Goal: Task Accomplishment & Management: Manage account settings

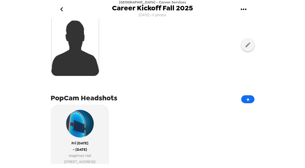
scroll to position [106, 0]
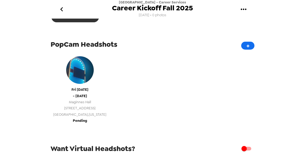
click at [84, 110] on span "[STREET_ADDRESS]" at bounding box center [79, 108] width 53 height 6
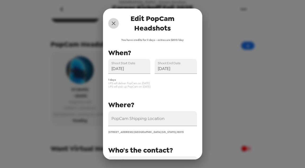
click at [115, 22] on icon "close" at bounding box center [113, 23] width 6 height 6
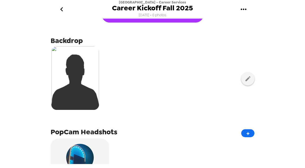
scroll to position [0, 0]
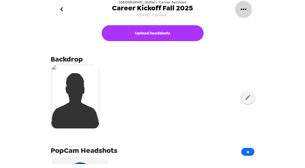
click at [241, 6] on icon "gallery menu" at bounding box center [243, 9] width 8 height 8
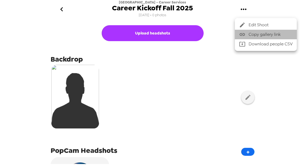
click at [260, 32] on span "Copy gallery link" at bounding box center [271, 34] width 44 height 6
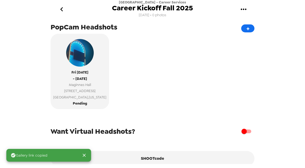
scroll to position [127, 0]
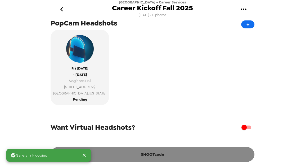
click at [179, 158] on button "SHOOTcode" at bounding box center [153, 154] width 204 height 15
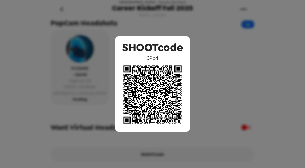
click at [216, 45] on div "SHOOTcode 3964" at bounding box center [152, 84] width 305 height 168
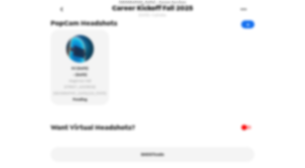
scroll to position [128, 0]
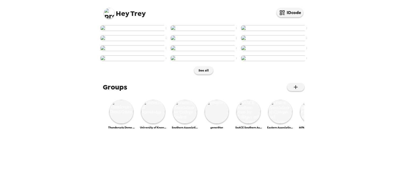
click at [107, 14] on img at bounding box center [109, 13] width 11 height 11
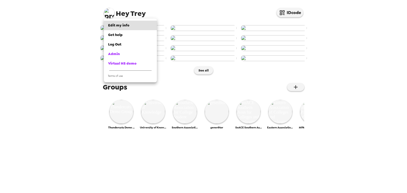
click at [91, 155] on div at bounding box center [203, 96] width 407 height 193
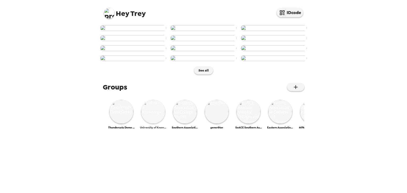
scroll to position [251, 0]
click at [118, 124] on img at bounding box center [121, 112] width 24 height 24
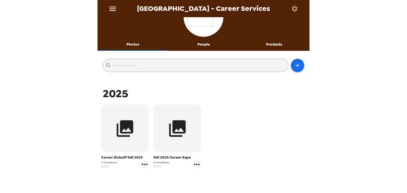
scroll to position [42, 0]
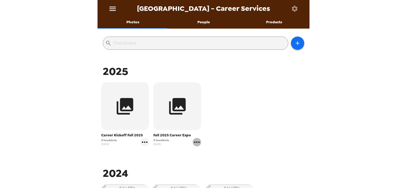
click at [195, 142] on icon "gallery menu" at bounding box center [197, 141] width 6 height 1
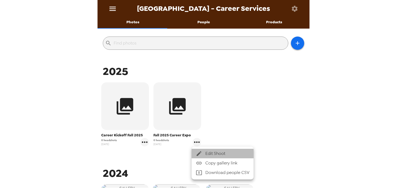
click at [207, 154] on span "Edit Shoot" at bounding box center [227, 153] width 44 height 6
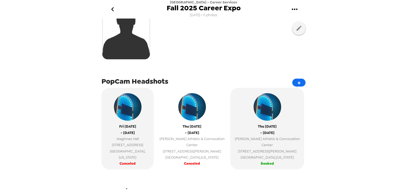
scroll to position [85, 0]
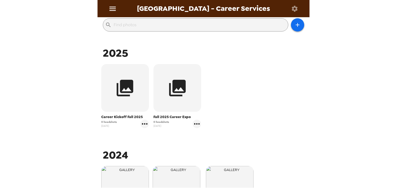
scroll to position [64, 0]
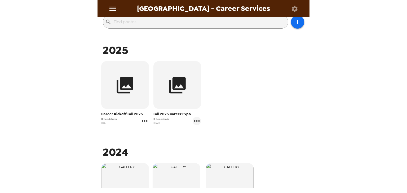
click at [143, 120] on icon "gallery menu" at bounding box center [144, 121] width 8 height 8
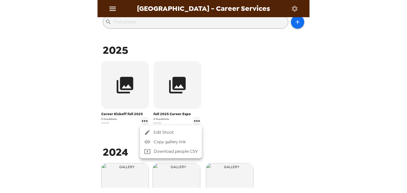
click at [149, 130] on icon at bounding box center [147, 132] width 6 height 6
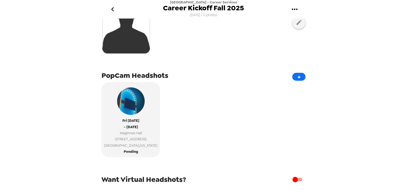
scroll to position [85, 0]
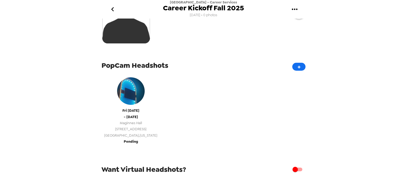
click at [131, 134] on span "Bethlehem , Pennsylvania" at bounding box center [130, 135] width 53 height 6
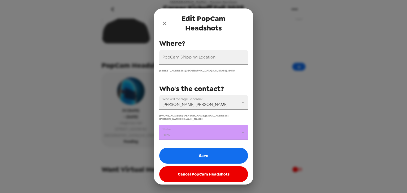
scroll to position [61, 0]
click at [194, 130] on body "Lehigh University - Career Services Career Kickoff Fall 2025 7/25/25 • 0 photos…" at bounding box center [203, 96] width 407 height 193
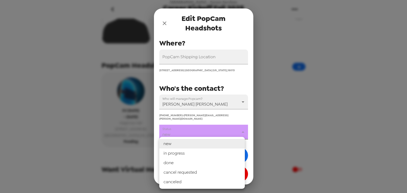
click at [188, 151] on li "in progress" at bounding box center [202, 154] width 86 height 10
type input "in progress"
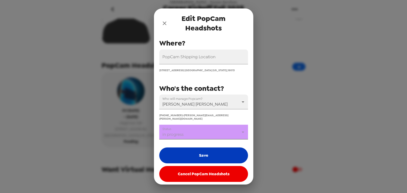
click at [182, 152] on button "Save" at bounding box center [203, 156] width 89 height 16
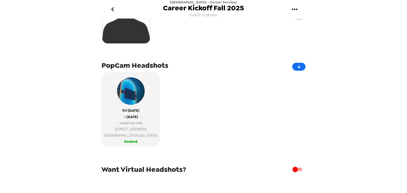
click at [111, 7] on icon "go back" at bounding box center [112, 9] width 8 height 8
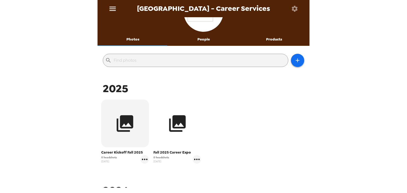
scroll to position [64, 0]
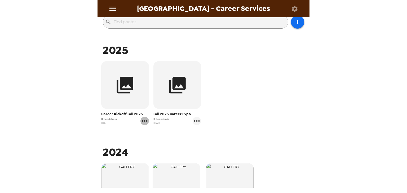
click at [143, 122] on icon "gallery menu" at bounding box center [144, 121] width 8 height 8
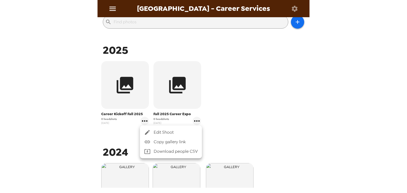
click at [156, 129] on li "Edit Shoot" at bounding box center [171, 133] width 62 height 10
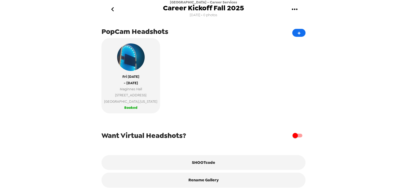
scroll to position [124, 0]
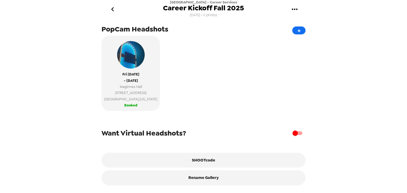
click at [114, 6] on icon "go back" at bounding box center [112, 9] width 8 height 8
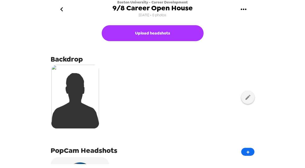
click at [240, 9] on icon "gallery menu" at bounding box center [243, 9] width 8 height 8
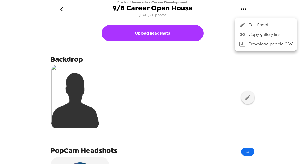
click at [263, 37] on span "Copy gallery link" at bounding box center [271, 34] width 44 height 6
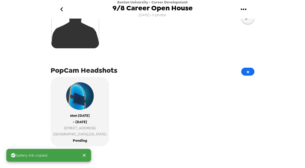
scroll to position [85, 0]
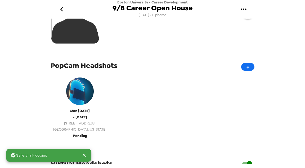
click at [83, 132] on span "Boston , Massachusetts" at bounding box center [79, 129] width 53 height 6
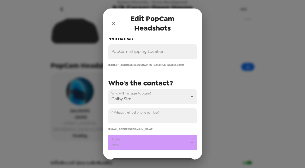
scroll to position [105, 0]
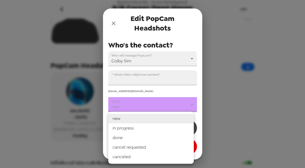
drag, startPoint x: 149, startPoint y: 104, endPoint x: 138, endPoint y: 117, distance: 17.1
click at [149, 104] on body "Boston University - Career Development 9/8 Career Open House 7/31/25 • 0 photos…" at bounding box center [152, 84] width 305 height 168
click at [134, 128] on li "in progress" at bounding box center [151, 128] width 86 height 10
type input "in progress"
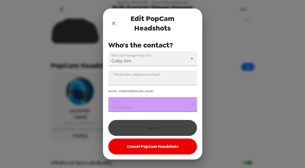
click at [143, 128] on div "Save Cancel PopCam Headshots" at bounding box center [152, 135] width 89 height 37
click at [137, 81] on input "^ What's their cellphone number?" at bounding box center [152, 77] width 89 height 15
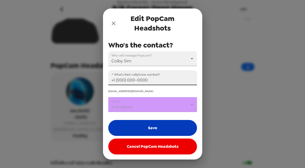
type input "+1 (000) 000-0000"
click at [158, 128] on button "Save" at bounding box center [152, 128] width 89 height 16
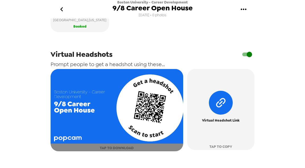
scroll to position [233, 0]
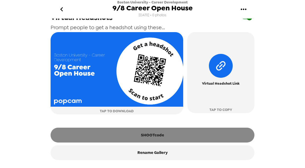
click at [152, 136] on button "SHOOTcode" at bounding box center [153, 134] width 204 height 15
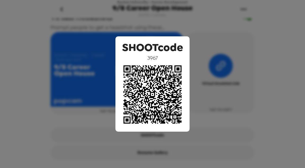
click at [208, 34] on div "SHOOTcode 3967" at bounding box center [152, 84] width 305 height 168
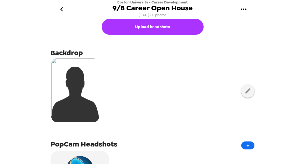
scroll to position [0, 0]
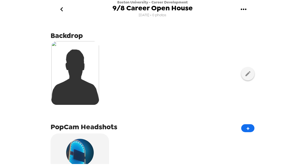
scroll to position [21, 0]
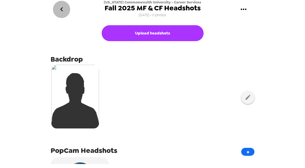
click at [63, 8] on icon "go back" at bounding box center [61, 9] width 8 height 8
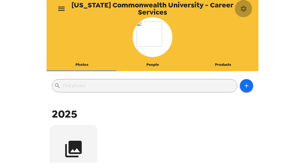
click at [244, 8] on icon "button" at bounding box center [243, 8] width 7 height 7
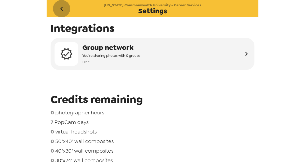
click at [64, 10] on icon "go back" at bounding box center [61, 9] width 8 height 8
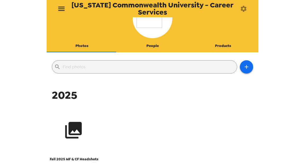
scroll to position [42, 0]
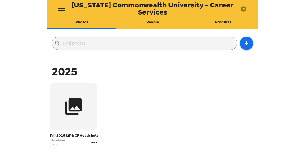
click at [94, 142] on icon "gallery menu" at bounding box center [94, 141] width 6 height 1
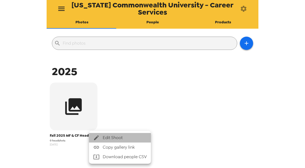
click at [113, 135] on span "Edit Shoot" at bounding box center [125, 137] width 44 height 6
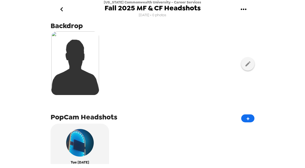
scroll to position [85, 0]
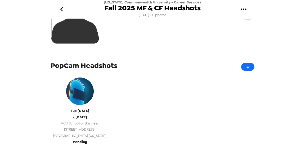
click at [85, 113] on div "Tue 9/9/25 - Wed 9/17/25 VCU School of Business 301 West Main Street Richmond ,…" at bounding box center [79, 107] width 53 height 64
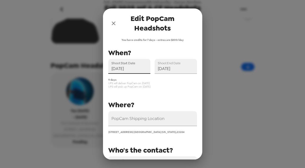
click at [122, 69] on input "09/09/2025" at bounding box center [129, 66] width 42 height 15
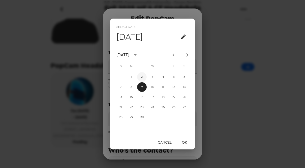
click at [141, 76] on button "2" at bounding box center [142, 77] width 10 height 10
type input "09/02/2025"
click at [184, 144] on button "OK" at bounding box center [184, 142] width 17 height 10
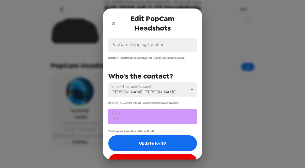
scroll to position [90, 0]
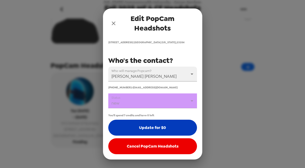
click at [155, 130] on button "Update for $0" at bounding box center [152, 127] width 89 height 16
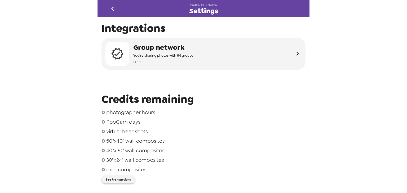
click at [353, 122] on div "Delta Tau Delta Settings Integrations Group network You're sharing photos with …" at bounding box center [203, 96] width 407 height 193
click at [111, 8] on icon "go back" at bounding box center [112, 9] width 8 height 8
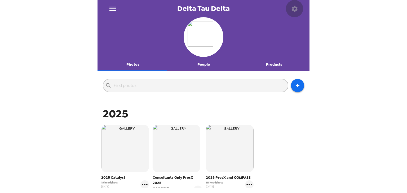
click at [293, 10] on icon "button" at bounding box center [295, 9] width 6 height 6
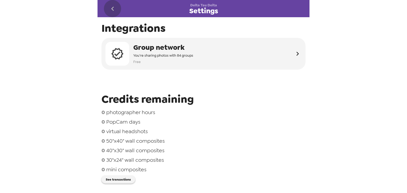
click at [113, 10] on icon "go back" at bounding box center [112, 9] width 3 height 4
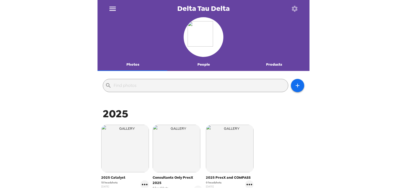
click at [296, 9] on icon "button" at bounding box center [295, 9] width 6 height 6
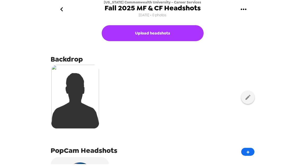
click at [65, 10] on icon "go back" at bounding box center [61, 9] width 8 height 8
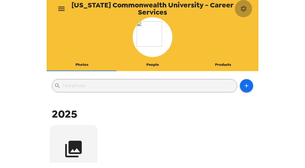
click at [243, 7] on icon "button" at bounding box center [244, 9] width 6 height 6
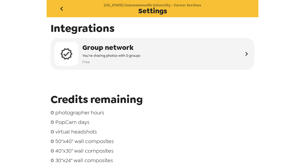
click at [60, 8] on icon "go back" at bounding box center [61, 9] width 8 height 8
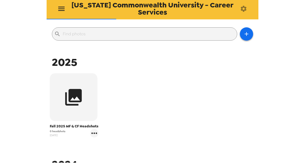
scroll to position [21, 0]
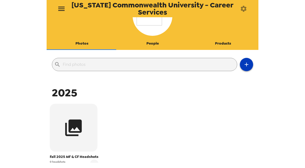
click at [245, 64] on icon "button" at bounding box center [247, 65] width 4 height 4
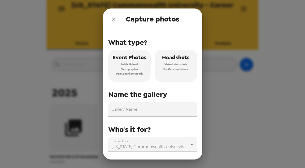
drag, startPoint x: 119, startPoint y: 64, endPoint x: 135, endPoint y: 90, distance: 31.3
click at [119, 64] on button "Event Photos Public Upload Photographer PopCam Photo Booth" at bounding box center [129, 66] width 42 height 32
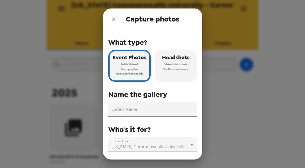
click at [139, 110] on input "Gallery Name" at bounding box center [152, 109] width 89 height 15
type input "'"
type input "/"
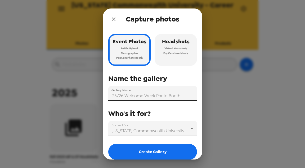
scroll to position [21, 0]
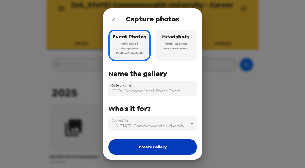
type input "'25/26 Welcome Week Photo Booth"
click at [161, 142] on button "Create Gallery" at bounding box center [152, 147] width 89 height 16
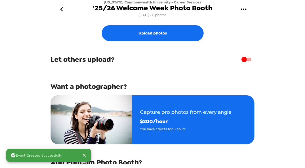
click at [59, 12] on icon "go back" at bounding box center [61, 9] width 8 height 8
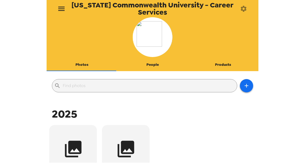
scroll to position [64, 0]
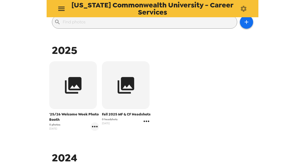
click at [144, 121] on icon "gallery menu" at bounding box center [147, 120] width 6 height 1
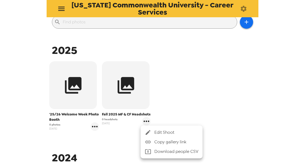
click at [185, 77] on div at bounding box center [152, 84] width 305 height 168
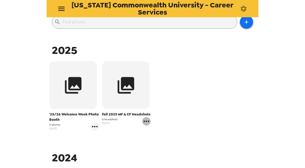
click at [148, 121] on icon "gallery menu" at bounding box center [146, 121] width 8 height 8
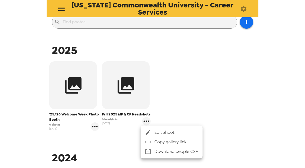
drag, startPoint x: 148, startPoint y: 121, endPoint x: 177, endPoint y: 127, distance: 29.6
click at [177, 127] on ul "Edit Shoot Copy gallery link Download people CSV" at bounding box center [172, 141] width 62 height 33
click at [177, 131] on span "Edit Shoot" at bounding box center [176, 132] width 44 height 6
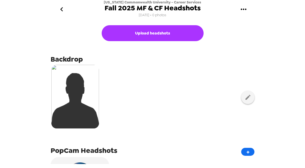
click at [246, 9] on icon "gallery menu" at bounding box center [243, 9] width 8 height 8
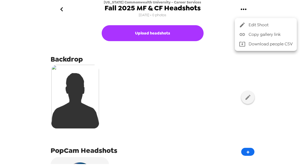
click at [259, 37] on span "Copy gallery link" at bounding box center [271, 34] width 44 height 6
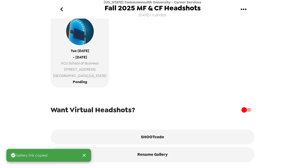
scroll to position [149, 0]
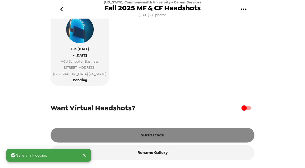
click at [150, 129] on button "SHOOTcode" at bounding box center [153, 134] width 204 height 15
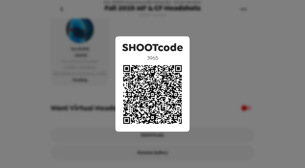
drag, startPoint x: 220, startPoint y: 79, endPoint x: 207, endPoint y: 84, distance: 14.7
click at [220, 79] on div "SHOOTcode 3965" at bounding box center [152, 84] width 305 height 168
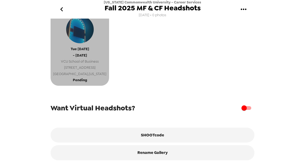
click at [77, 71] on span "Richmond , Virginia" at bounding box center [79, 74] width 53 height 6
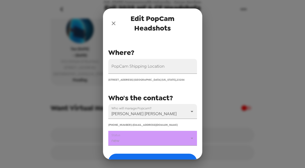
scroll to position [64, 0]
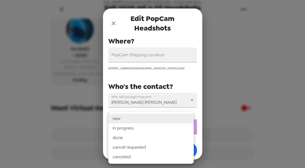
click at [149, 128] on body "Virginia Commonwealth University - Career Services Fall 2025 MF & CF Headshots …" at bounding box center [152, 84] width 305 height 168
click at [141, 131] on li "in progress" at bounding box center [151, 128] width 86 height 10
type input "in progress"
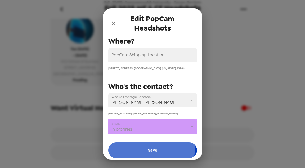
click at [144, 149] on button "Save" at bounding box center [152, 150] width 89 height 16
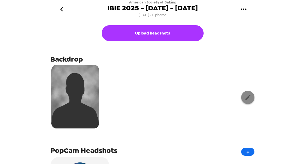
click at [243, 93] on button "button" at bounding box center [247, 97] width 13 height 13
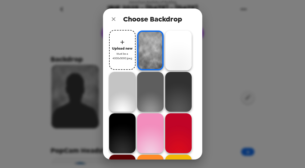
click at [113, 20] on icon "close" at bounding box center [113, 19] width 6 height 6
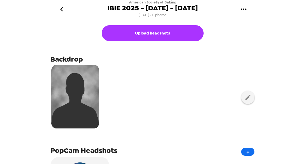
click at [241, 11] on icon "gallery menu" at bounding box center [243, 9] width 8 height 8
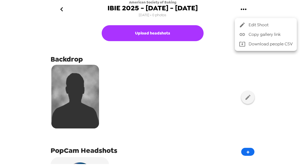
click at [256, 33] on span "Copy gallery link" at bounding box center [271, 34] width 44 height 6
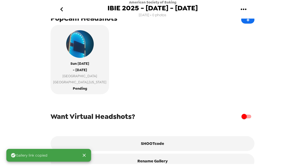
scroll to position [143, 0]
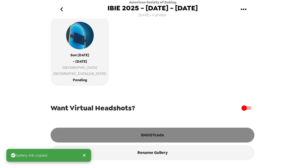
click at [154, 135] on button "SHOOTcode" at bounding box center [153, 134] width 204 height 15
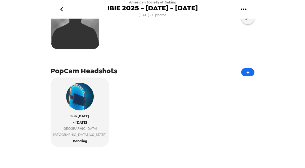
scroll to position [85, 0]
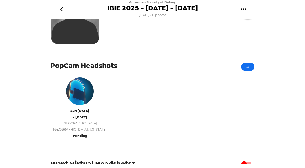
click at [85, 135] on button "[DATE] - [DATE] [GEOGRAPHIC_DATA] , [US_STATE] Pending" at bounding box center [80, 106] width 59 height 69
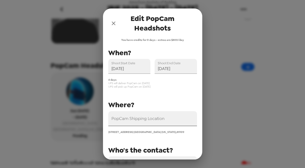
scroll to position [64, 0]
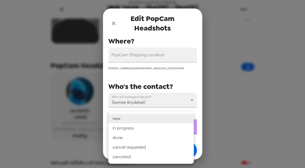
click at [142, 131] on body "American Society of Baking IBIE 2025 - [DATE] - [DATE] [DATE] • 0 photos Upload…" at bounding box center [152, 84] width 305 height 168
click at [136, 131] on li "in progress" at bounding box center [151, 128] width 86 height 10
type input "in progress"
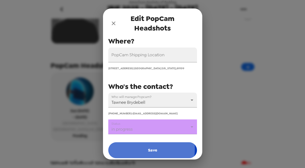
click at [140, 149] on button "Save" at bounding box center [152, 150] width 89 height 16
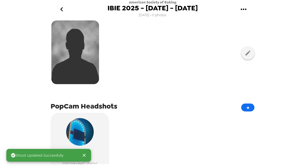
scroll to position [37, 0]
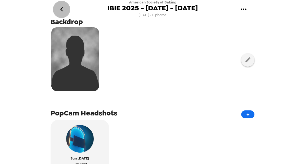
click at [60, 8] on icon "go back" at bounding box center [61, 9] width 8 height 8
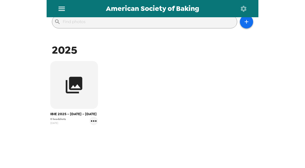
scroll to position [85, 0]
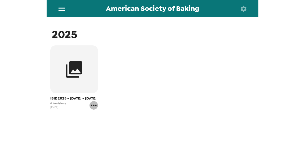
click at [94, 104] on icon "gallery menu" at bounding box center [94, 105] width 8 height 8
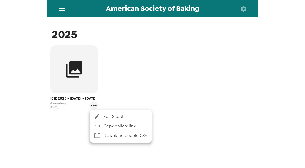
click at [104, 114] on span "Edit Shoot" at bounding box center [126, 116] width 44 height 6
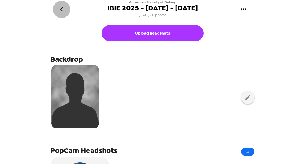
click at [61, 11] on icon "go back" at bounding box center [61, 9] width 3 height 4
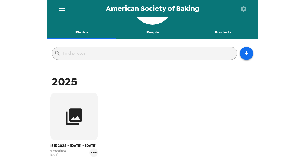
scroll to position [21, 0]
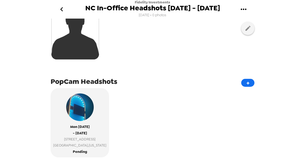
scroll to position [85, 0]
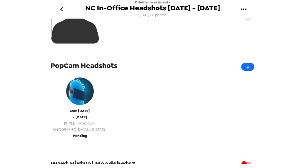
click at [83, 132] on button "[DATE] - [DATE] [STREET_ADDRESS][US_STATE] Pending" at bounding box center [80, 106] width 59 height 69
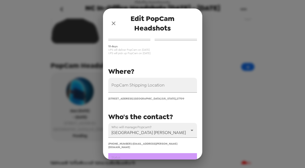
scroll to position [64, 0]
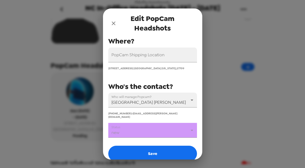
click at [138, 129] on body "Fidelity Investments NC In-Office Headshots [DATE] - [DATE] [DATE] • 0 photos U…" at bounding box center [152, 84] width 305 height 168
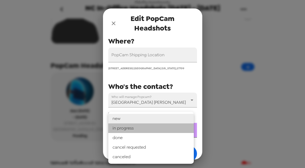
click at [132, 131] on li "in progress" at bounding box center [151, 128] width 86 height 10
type input "in progress"
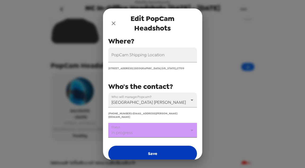
click at [133, 148] on button "Save" at bounding box center [152, 153] width 89 height 16
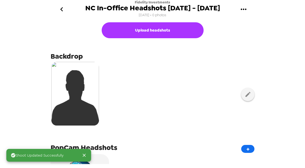
scroll to position [0, 0]
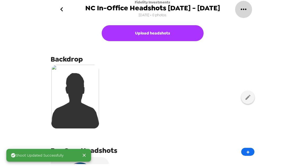
click at [248, 7] on button "gallery menu" at bounding box center [243, 9] width 17 height 17
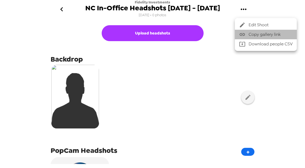
click at [265, 35] on span "Copy gallery link" at bounding box center [271, 34] width 44 height 6
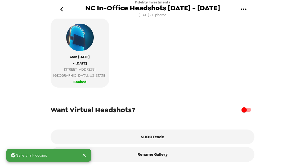
scroll to position [143, 0]
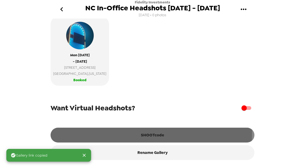
click at [149, 133] on button "SHOOTcode" at bounding box center [153, 134] width 204 height 15
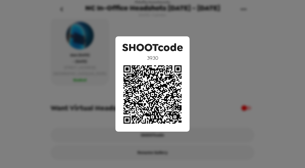
drag, startPoint x: 240, startPoint y: 41, endPoint x: 243, endPoint y: 39, distance: 3.8
click at [240, 41] on div "SHOOTcode 3930" at bounding box center [152, 84] width 305 height 168
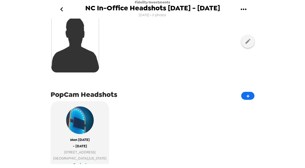
scroll to position [0, 0]
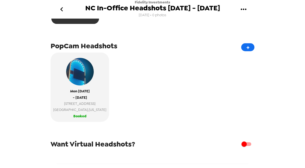
scroll to position [106, 0]
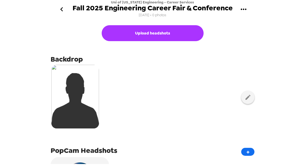
scroll to position [106, 0]
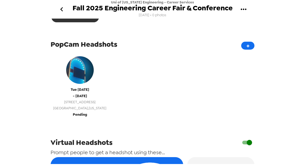
click at [75, 108] on span "[GEOGRAPHIC_DATA] , [US_STATE]" at bounding box center [79, 108] width 53 height 6
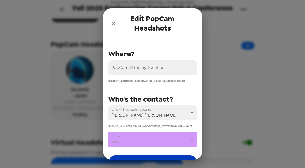
scroll to position [86, 0]
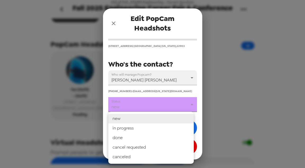
click at [152, 104] on body "Uni of [US_STATE] Engineering - Career Services Fall 2025 Engineering Career Fa…" at bounding box center [152, 84] width 305 height 168
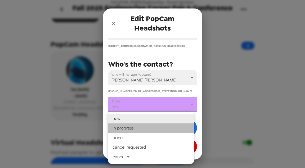
click at [146, 127] on li "in progress" at bounding box center [151, 128] width 86 height 10
type input "in progress"
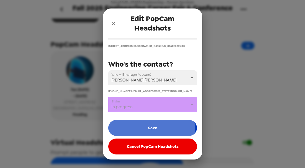
click at [142, 130] on button "Save" at bounding box center [152, 128] width 89 height 16
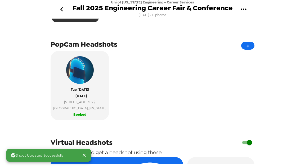
click at [64, 10] on icon "go back" at bounding box center [61, 9] width 8 height 8
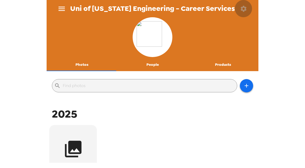
click at [248, 8] on button "button" at bounding box center [243, 8] width 17 height 17
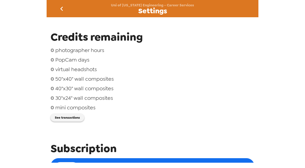
scroll to position [85, 0]
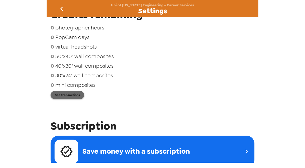
click at [70, 95] on button "See transactions" at bounding box center [68, 95] width 34 height 8
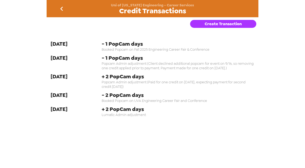
click at [67, 9] on button "go back" at bounding box center [61, 8] width 17 height 17
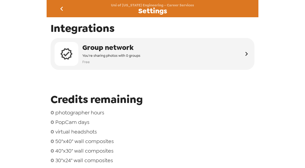
click at [62, 7] on icon "go back" at bounding box center [61, 9] width 8 height 8
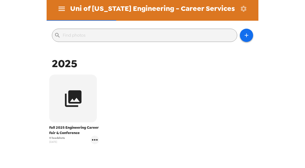
scroll to position [85, 0]
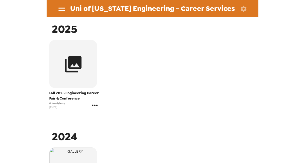
click at [96, 105] on icon "gallery menu" at bounding box center [95, 105] width 8 height 8
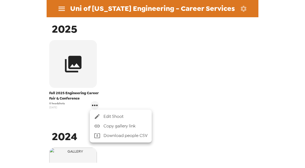
drag, startPoint x: 111, startPoint y: 111, endPoint x: 117, endPoint y: 109, distance: 6.5
click at [111, 112] on ul "Edit Shoot Copy gallery link Download people CSV" at bounding box center [121, 125] width 62 height 33
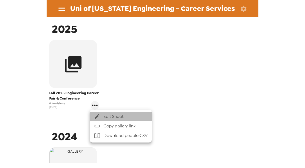
click at [118, 114] on span "Edit Shoot" at bounding box center [126, 116] width 44 height 6
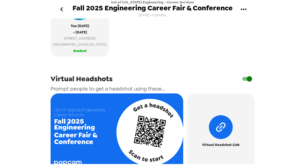
scroll to position [233, 0]
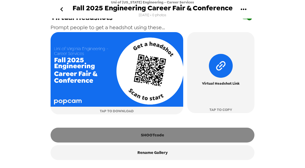
click at [159, 135] on button "SHOOTcode" at bounding box center [153, 134] width 204 height 15
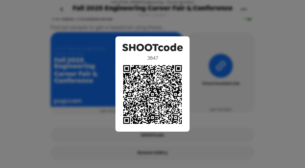
click at [243, 44] on div "SHOOTcode 3847" at bounding box center [152, 84] width 305 height 168
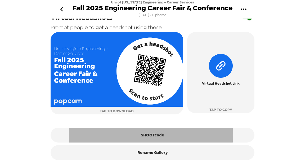
click at [246, 10] on icon "gallery menu" at bounding box center [244, 8] width 6 height 1
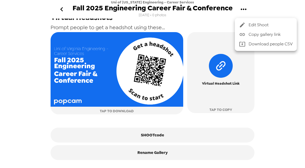
click at [249, 33] on span "Copy gallery link" at bounding box center [271, 34] width 44 height 6
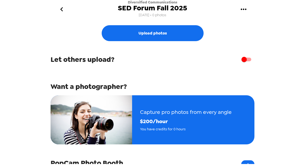
click at [63, 11] on icon "go back" at bounding box center [61, 9] width 8 height 8
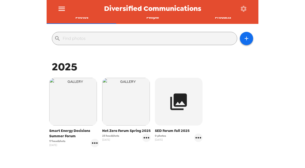
scroll to position [42, 0]
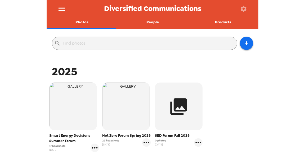
click at [244, 6] on icon "button" at bounding box center [244, 9] width 6 height 6
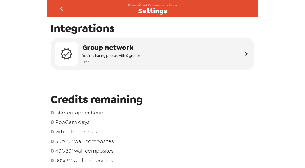
click at [60, 8] on icon "go back" at bounding box center [61, 9] width 8 height 8
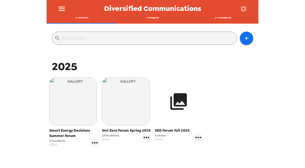
scroll to position [64, 0]
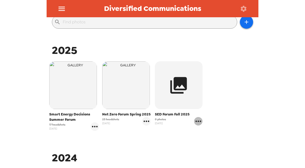
click at [197, 121] on icon "gallery menu" at bounding box center [198, 120] width 6 height 1
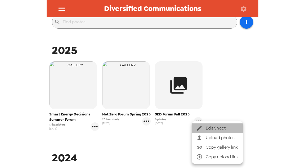
click at [211, 129] on span "Edit Shoot" at bounding box center [222, 128] width 33 height 6
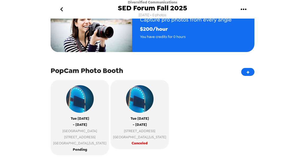
scroll to position [106, 0]
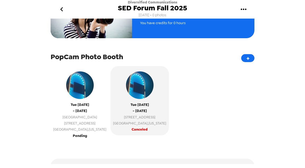
click at [83, 126] on span "[STREET_ADDRESS]" at bounding box center [79, 123] width 53 height 6
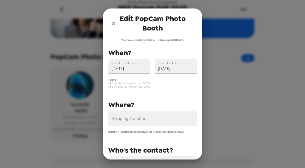
scroll to position [85, 0]
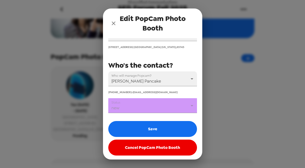
click at [150, 109] on body "Diversified Communications SED Forum Fall 2025 [DATE] • 0 photos Upload photos …" at bounding box center [152, 84] width 305 height 168
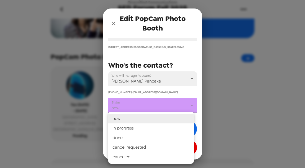
click at [144, 128] on li "in progress" at bounding box center [151, 128] width 86 height 10
type input "in progress"
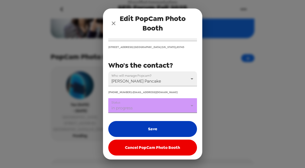
click at [144, 130] on button "Save" at bounding box center [152, 129] width 89 height 16
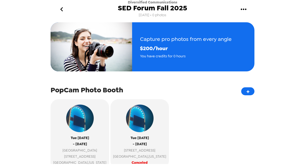
scroll to position [85, 0]
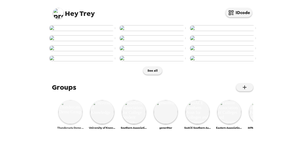
scroll to position [276, 0]
click at [66, 124] on img at bounding box center [71, 112] width 24 height 24
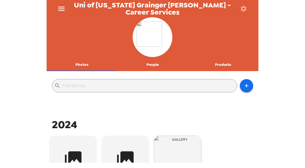
click at [244, 9] on icon "button" at bounding box center [244, 9] width 6 height 6
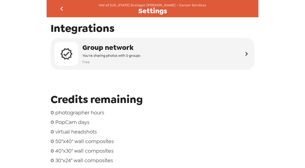
click at [59, 10] on icon "go back" at bounding box center [61, 9] width 8 height 8
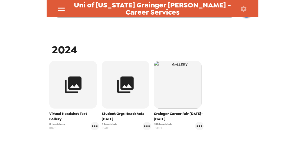
scroll to position [85, 0]
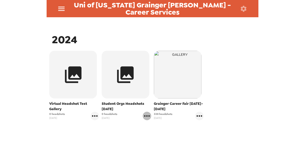
click at [146, 115] on icon "gallery menu" at bounding box center [147, 116] width 8 height 8
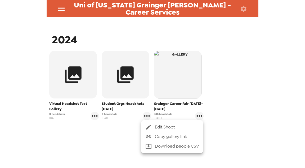
click at [155, 126] on div at bounding box center [150, 127] width 10 height 6
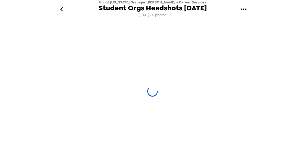
click at [62, 10] on icon "go back" at bounding box center [61, 9] width 8 height 8
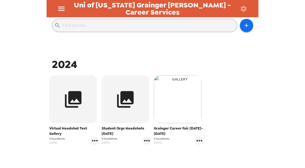
scroll to position [85, 0]
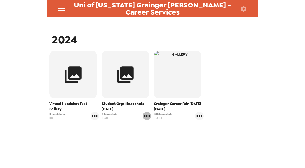
click at [146, 118] on icon "gallery menu" at bounding box center [147, 116] width 8 height 8
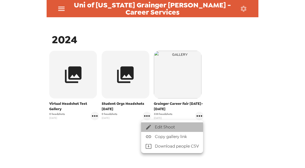
click at [160, 128] on span "Edit Shoot" at bounding box center [177, 127] width 44 height 6
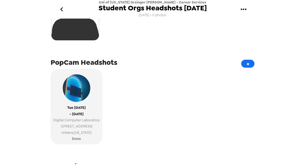
scroll to position [106, 0]
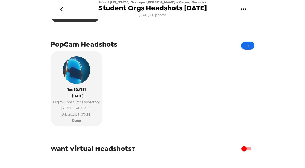
click at [61, 7] on icon "go back" at bounding box center [61, 9] width 8 height 8
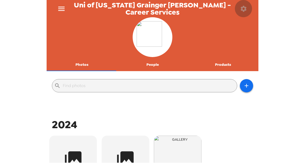
click at [243, 6] on icon "button" at bounding box center [243, 8] width 7 height 7
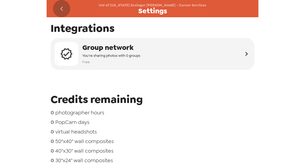
click at [63, 10] on icon "go back" at bounding box center [61, 9] width 8 height 8
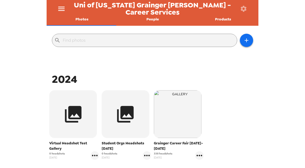
scroll to position [85, 0]
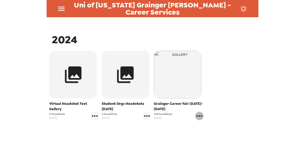
click at [199, 116] on icon "gallery menu" at bounding box center [200, 115] width 6 height 1
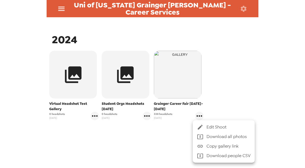
click at [210, 123] on li "Edit Shoot" at bounding box center [224, 127] width 62 height 10
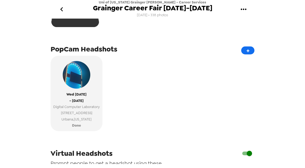
scroll to position [170, 0]
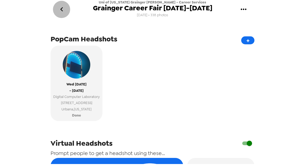
click at [60, 11] on icon "go back" at bounding box center [61, 9] width 8 height 8
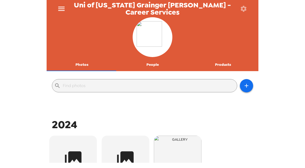
click at [243, 5] on icon "button" at bounding box center [243, 8] width 7 height 7
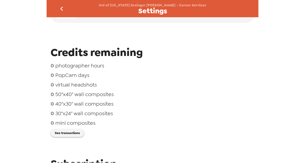
scroll to position [42, 0]
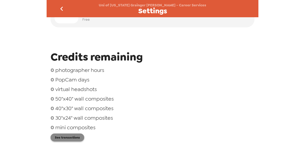
click at [75, 138] on button "See transactions" at bounding box center [68, 137] width 34 height 8
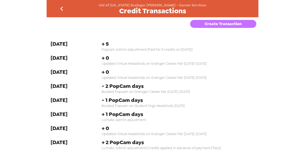
click at [218, 26] on button "Create Transaction" at bounding box center [223, 24] width 66 height 8
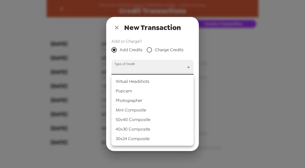
drag, startPoint x: 147, startPoint y: 69, endPoint x: 145, endPoint y: 84, distance: 15.0
click at [148, 69] on body "Uni of [US_STATE] Grainger [PERSON_NAME] - Career Services Credit Transactions …" at bounding box center [152, 84] width 305 height 168
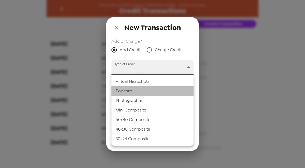
click at [143, 88] on li "Popcam" at bounding box center [153, 91] width 82 height 10
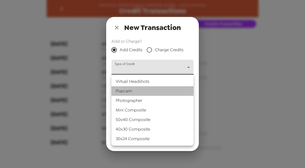
type input "popcam"
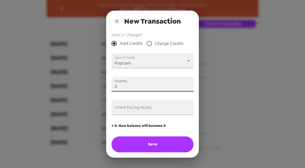
drag, startPoint x: 130, startPoint y: 86, endPoint x: 59, endPoint y: 87, distance: 71.8
click at [58, 86] on div "New Transaction Add or Charge? Add Credits Charge Credits Type of Credit Popcam…" at bounding box center [152, 84] width 305 height 168
type input "5"
drag, startPoint x: 115, startPoint y: 20, endPoint x: 66, endPoint y: 13, distance: 50.0
click at [114, 20] on icon "close" at bounding box center [117, 21] width 6 height 6
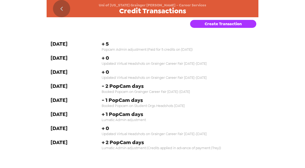
click at [61, 10] on icon "go back" at bounding box center [61, 9] width 3 height 4
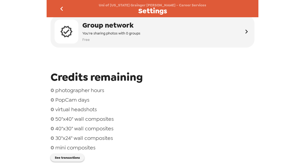
scroll to position [42, 0]
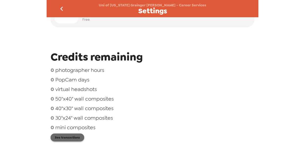
click at [77, 140] on button "See transactions" at bounding box center [68, 137] width 34 height 8
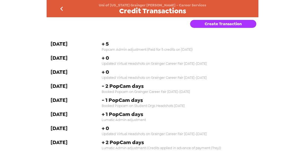
click at [223, 21] on button "Create Transaction" at bounding box center [223, 24] width 66 height 8
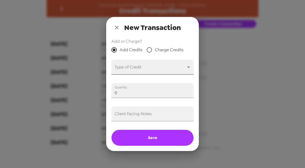
click at [136, 70] on body "Uni of [US_STATE] Grainger [PERSON_NAME] - Career Services Credit Transactions …" at bounding box center [152, 84] width 305 height 168
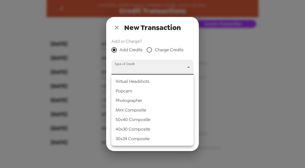
click at [137, 88] on li "Popcam" at bounding box center [153, 91] width 82 height 10
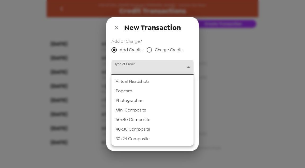
type input "popcam"
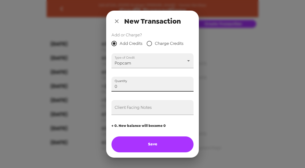
drag, startPoint x: 108, startPoint y: 86, endPoint x: 95, endPoint y: 87, distance: 13.5
click at [92, 84] on div "New Transaction Add or Charge? Add Credits Charge Credits Type of Credit Popcam…" at bounding box center [152, 84] width 305 height 168
type input "5"
click at [147, 110] on input "Client Facing Notes" at bounding box center [153, 107] width 82 height 15
type input "P"
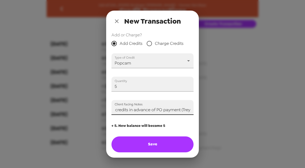
scroll to position [0, 16]
type input "Adding credits in advance of PO payment (Trey)"
click at [169, 145] on button "Save" at bounding box center [153, 144] width 82 height 16
type input "0"
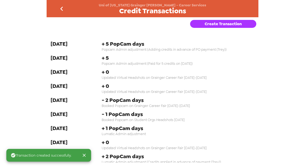
click at [66, 7] on icon "go back" at bounding box center [61, 9] width 8 height 8
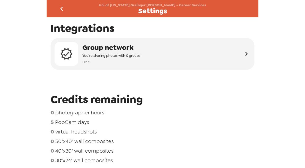
click at [60, 13] on icon "go back" at bounding box center [61, 9] width 8 height 8
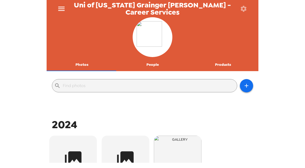
click at [238, 14] on button "button" at bounding box center [243, 8] width 17 height 17
